Goal: Obtain resource: Download file/media

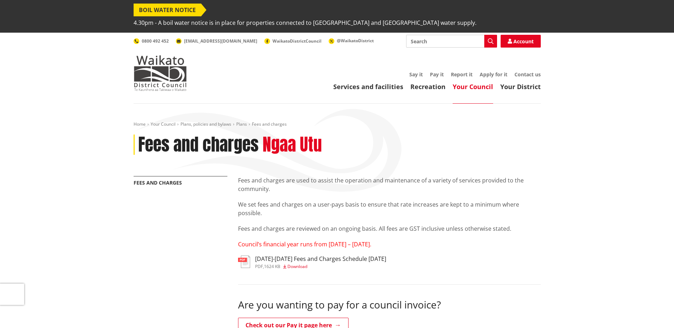
scroll to position [107, 0]
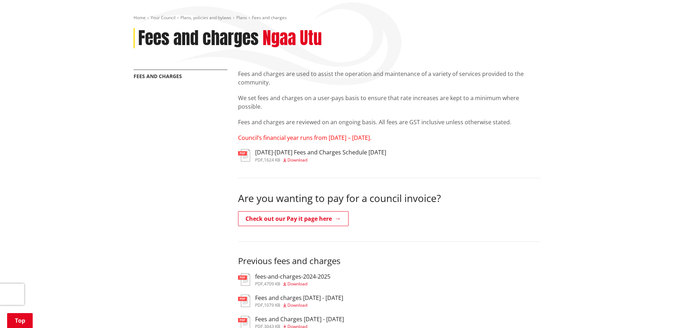
drag, startPoint x: 335, startPoint y: 138, endPoint x: 252, endPoint y: 164, distance: 87.3
click at [335, 149] on h3 "2025-2027 Fees and Charges Schedule June 2025" at bounding box center [320, 152] width 131 height 7
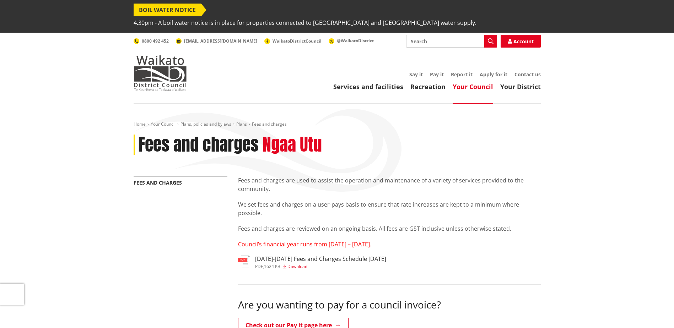
scroll to position [107, 0]
